Goal: Information Seeking & Learning: Learn about a topic

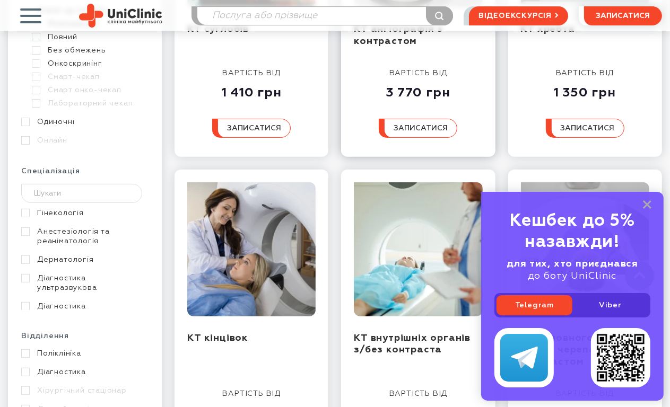
scroll to position [424, 0]
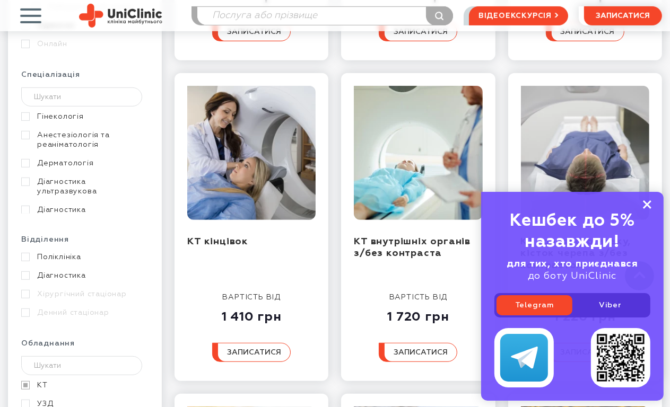
click at [647, 206] on icon at bounding box center [647, 204] width 8 height 9
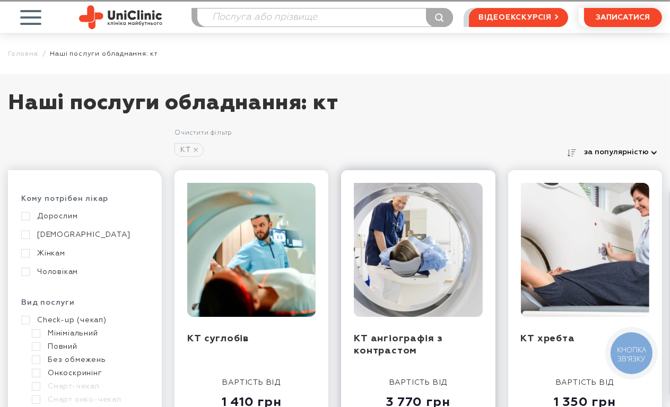
scroll to position [0, 0]
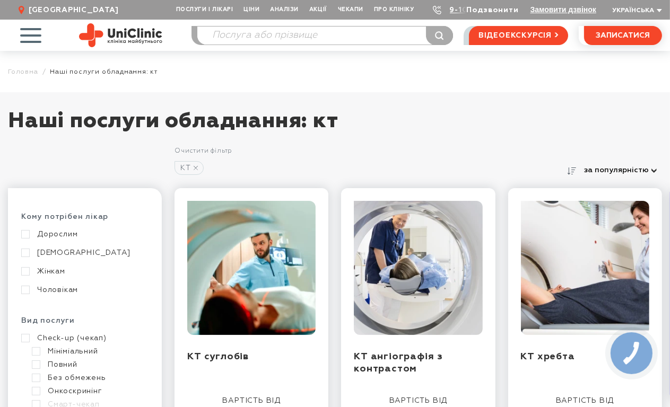
click at [493, 8] on link "Подзвонити" at bounding box center [493, 9] width 52 height 7
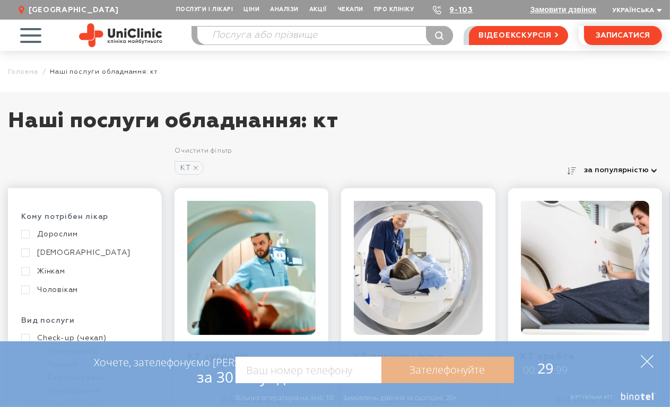
click at [651, 366] on icon at bounding box center [647, 361] width 13 height 13
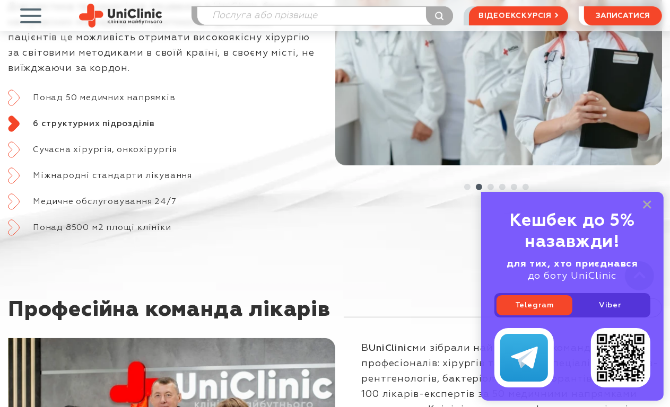
scroll to position [424, 0]
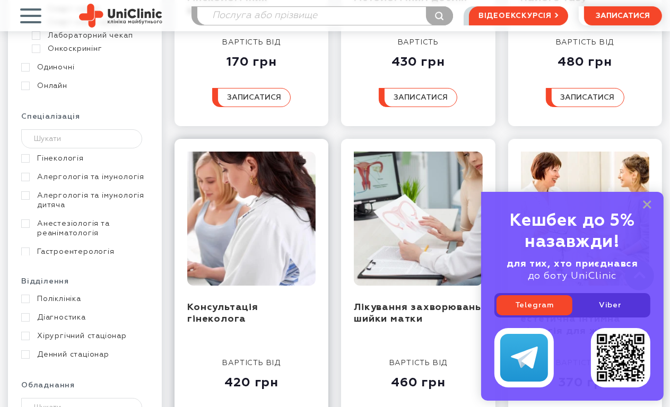
scroll to position [371, 0]
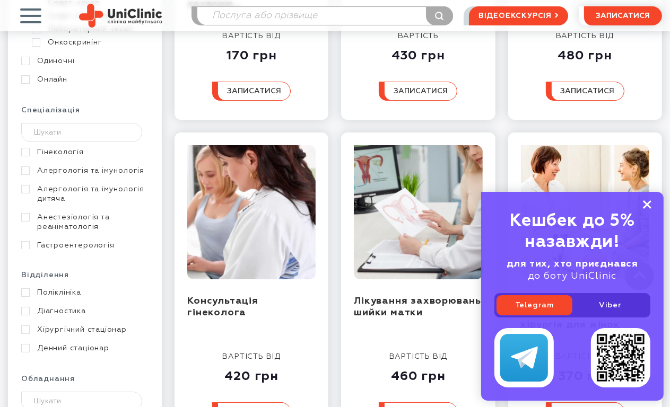
click at [644, 205] on icon at bounding box center [647, 204] width 8 height 9
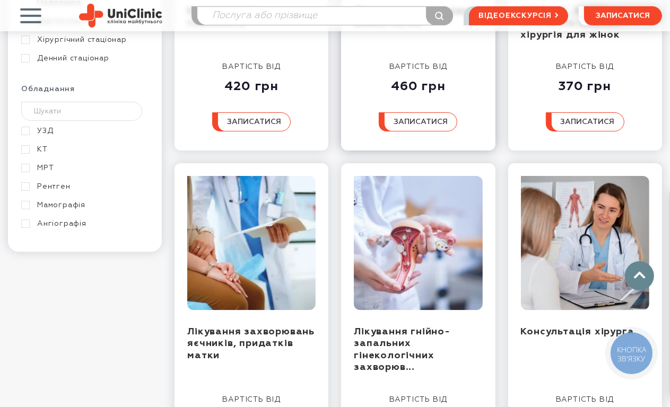
scroll to position [689, 0]
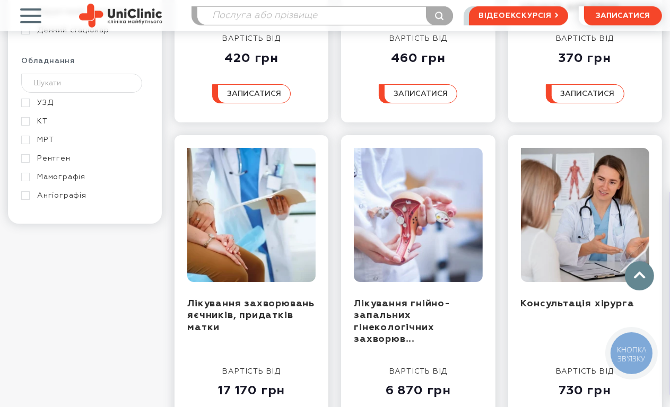
click at [25, 117] on link "КТ" at bounding box center [83, 122] width 125 height 10
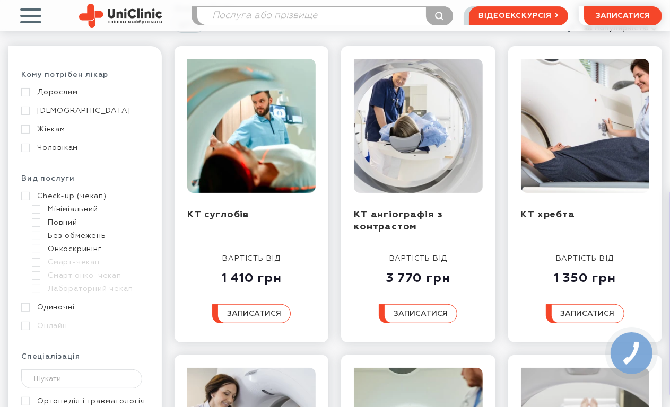
scroll to position [159, 0]
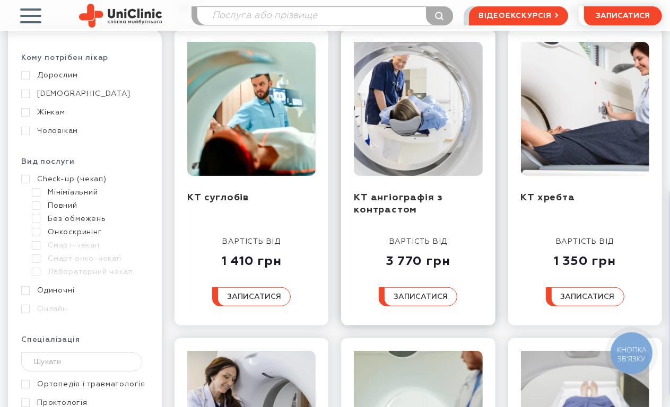
click at [392, 139] on img at bounding box center [418, 109] width 128 height 134
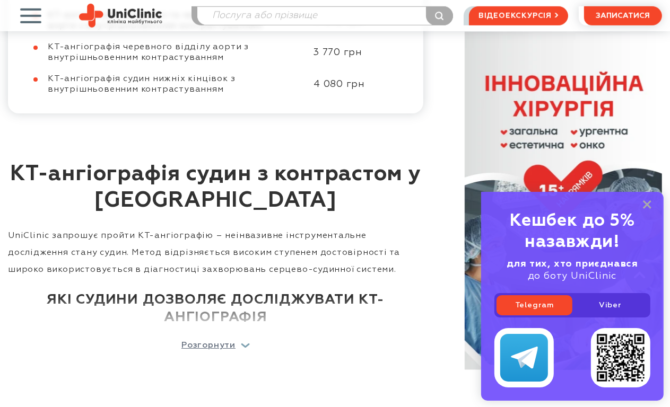
scroll to position [742, 0]
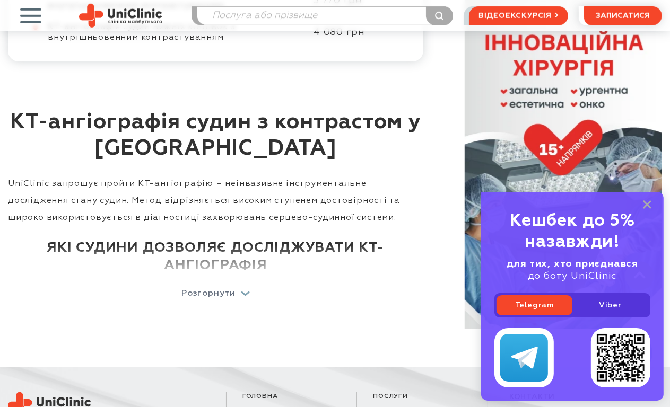
click at [213, 295] on p "Розгорнути" at bounding box center [208, 294] width 54 height 8
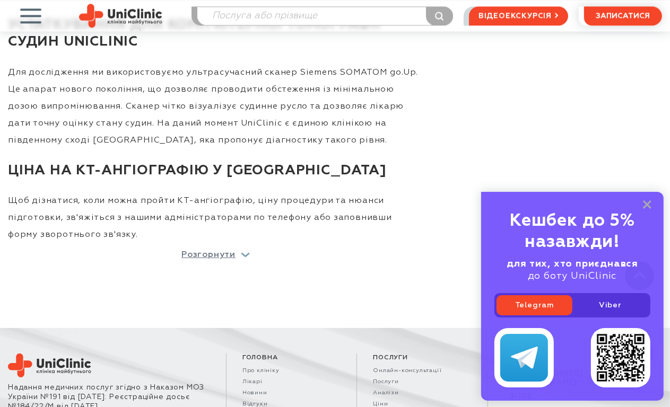
scroll to position [2333, 0]
